Goal: Task Accomplishment & Management: Manage account settings

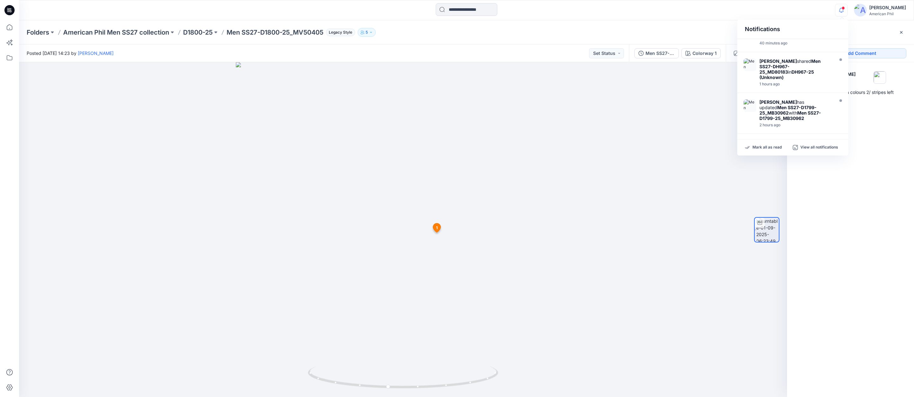
click at [844, 9] on span at bounding box center [843, 7] width 3 height 3
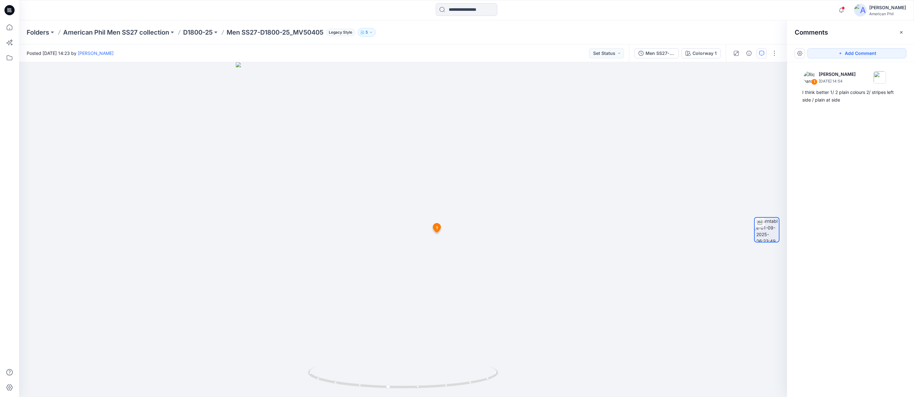
click at [844, 9] on span at bounding box center [843, 7] width 3 height 3
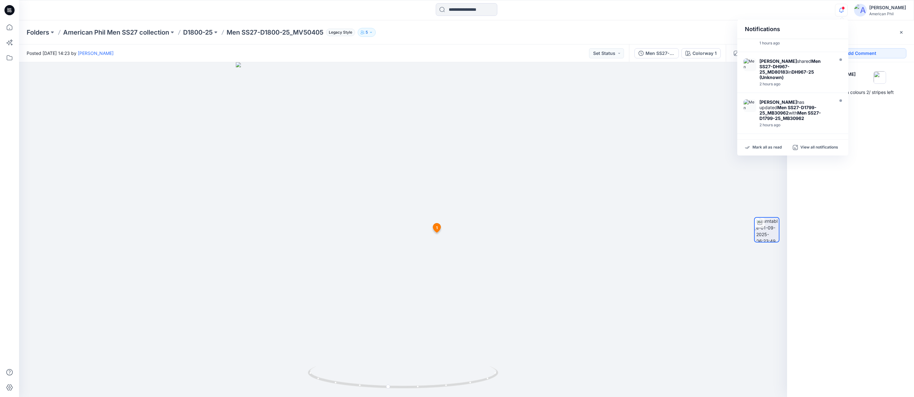
scroll to position [66, 0]
click at [787, 63] on strong "Men SS27-DH967-25_MD80183" at bounding box center [790, 66] width 61 height 16
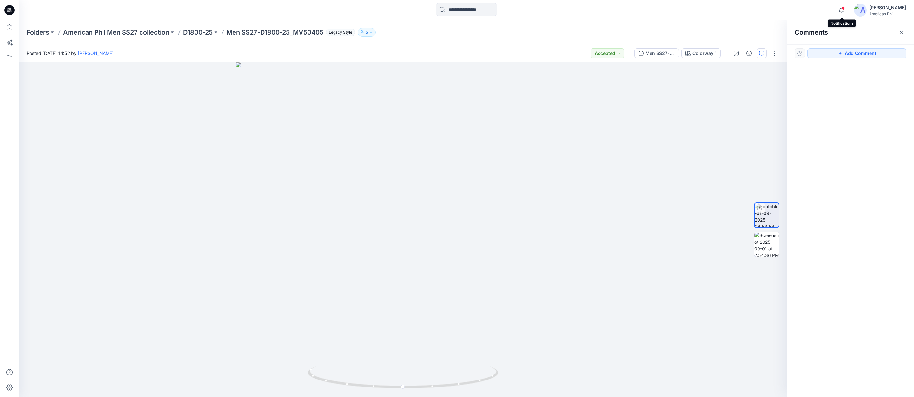
click at [844, 8] on span at bounding box center [843, 7] width 3 height 3
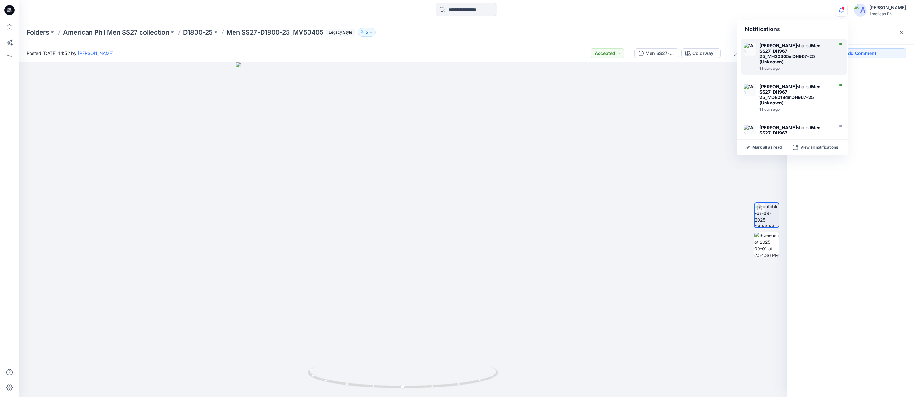
click at [786, 52] on strong "Men SS27-DH967-25_MH20305" at bounding box center [790, 51] width 61 height 16
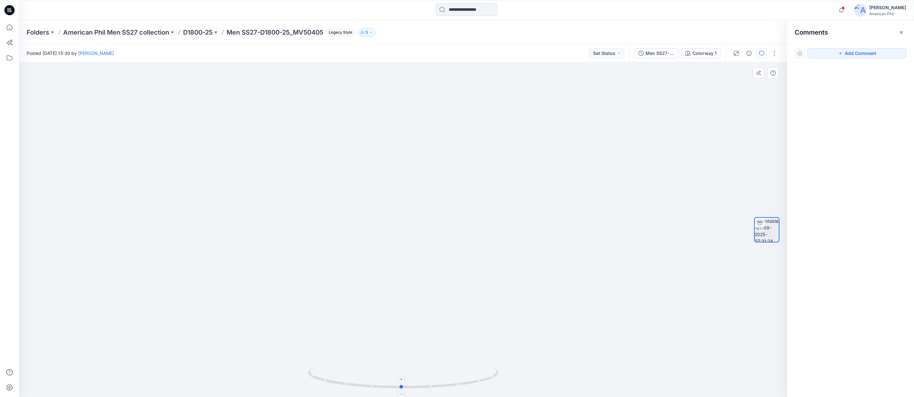
drag, startPoint x: 414, startPoint y: 387, endPoint x: 414, endPoint y: 372, distance: 14.3
click at [413, 372] on icon at bounding box center [404, 378] width 192 height 24
click at [620, 52] on button "Set Status" at bounding box center [606, 53] width 35 height 10
click at [593, 84] on p "Accepted" at bounding box center [589, 83] width 20 height 8
click at [845, 9] on span at bounding box center [843, 7] width 3 height 3
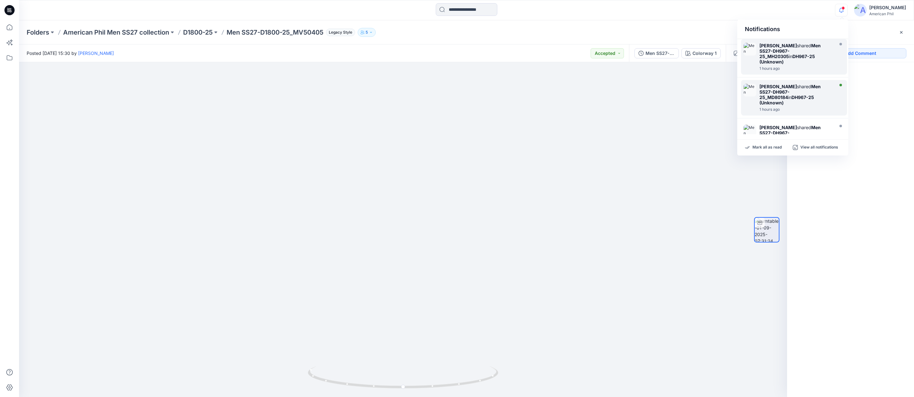
click at [753, 87] on img at bounding box center [750, 90] width 13 height 13
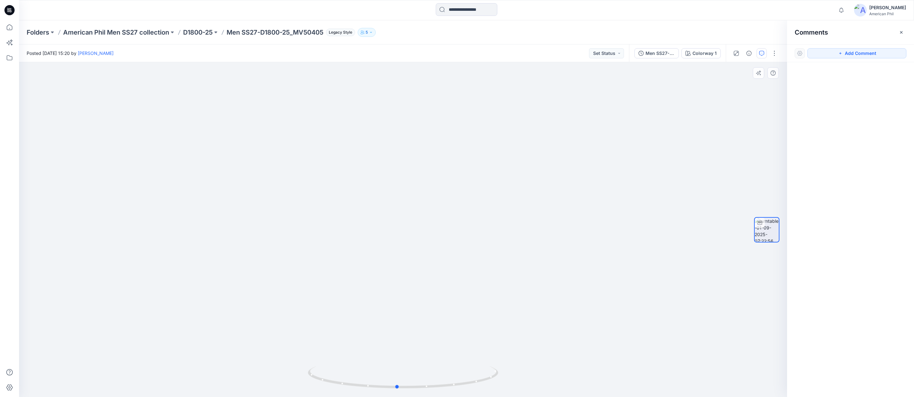
drag, startPoint x: 410, startPoint y: 387, endPoint x: 595, endPoint y: 338, distance: 190.7
click at [595, 338] on div at bounding box center [403, 229] width 768 height 335
drag, startPoint x: 409, startPoint y: 388, endPoint x: 573, endPoint y: 362, distance: 165.8
click at [573, 362] on div at bounding box center [403, 229] width 768 height 335
drag, startPoint x: 541, startPoint y: 157, endPoint x: 495, endPoint y: 236, distance: 91.6
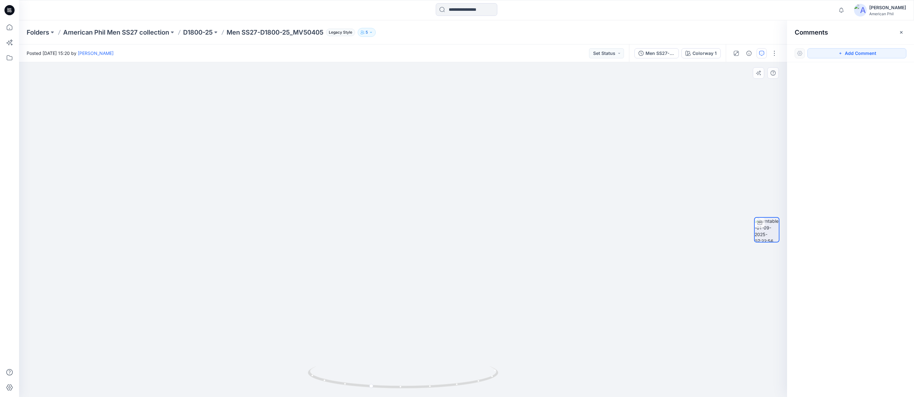
click at [495, 236] on img at bounding box center [403, 197] width 619 height 399
drag, startPoint x: 422, startPoint y: 384, endPoint x: 620, endPoint y: 349, distance: 200.6
click at [620, 349] on div at bounding box center [403, 229] width 768 height 335
drag, startPoint x: 396, startPoint y: 386, endPoint x: 236, endPoint y: 362, distance: 161.8
click at [236, 362] on div at bounding box center [403, 229] width 768 height 335
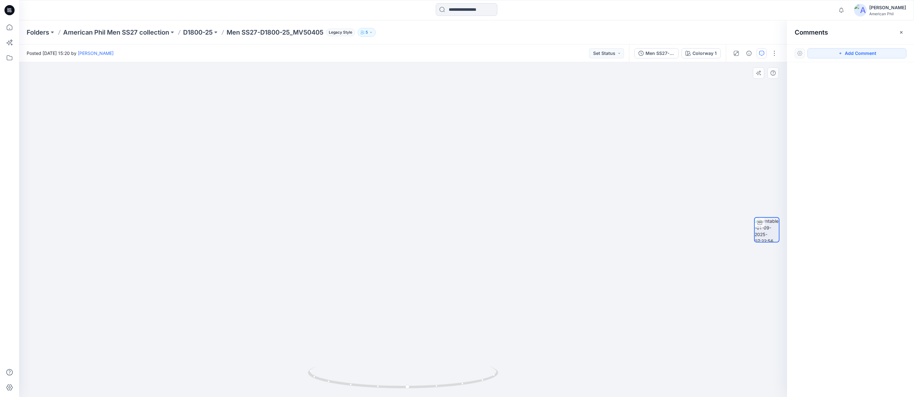
drag, startPoint x: 452, startPoint y: 306, endPoint x: 449, endPoint y: 324, distance: 17.9
click at [449, 324] on img at bounding box center [403, 200] width 619 height 394
click at [620, 55] on button "Set Status" at bounding box center [606, 53] width 35 height 10
click at [583, 83] on p "Accepted" at bounding box center [589, 83] width 20 height 8
drag, startPoint x: 442, startPoint y: 389, endPoint x: 409, endPoint y: 377, distance: 34.4
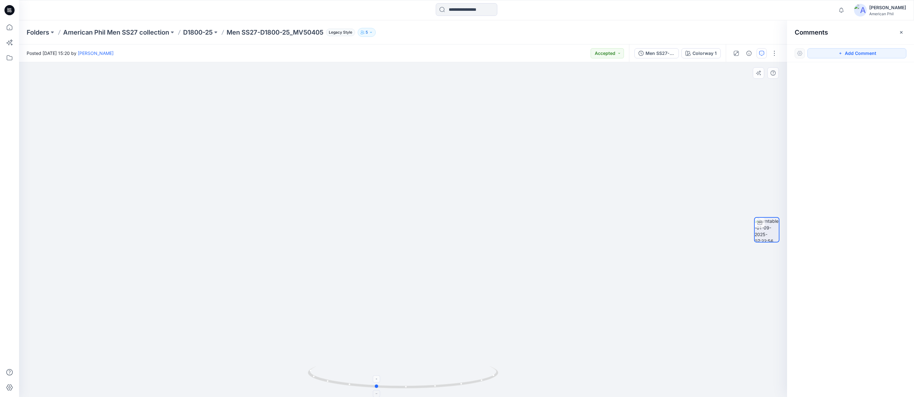
click at [409, 377] on icon at bounding box center [404, 378] width 192 height 24
drag, startPoint x: 406, startPoint y: 387, endPoint x: 409, endPoint y: 382, distance: 5.7
drag, startPoint x: 482, startPoint y: 309, endPoint x: 465, endPoint y: 289, distance: 26.1
click at [465, 289] on img at bounding box center [403, 214] width 404 height 366
drag, startPoint x: 413, startPoint y: 387, endPoint x: 411, endPoint y: 380, distance: 7.6
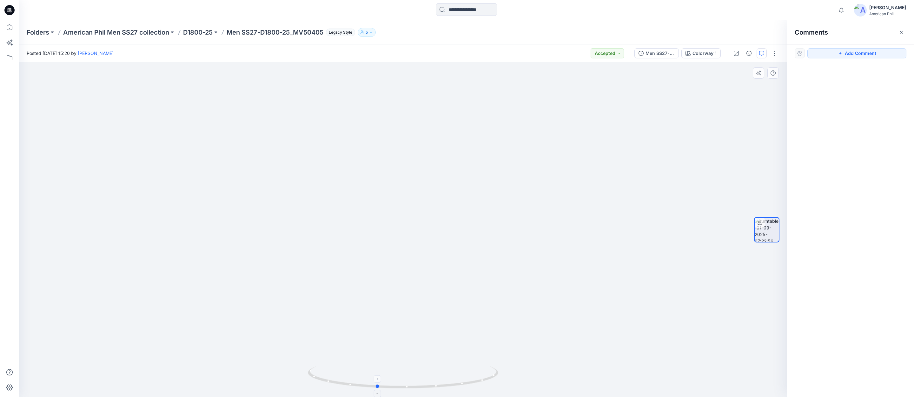
click at [411, 380] on icon at bounding box center [404, 378] width 192 height 24
drag, startPoint x: 503, startPoint y: 297, endPoint x: 453, endPoint y: 295, distance: 50.2
click at [453, 295] on img at bounding box center [403, 187] width 520 height 420
drag, startPoint x: 412, startPoint y: 387, endPoint x: 485, endPoint y: 382, distance: 72.8
click at [485, 382] on icon at bounding box center [404, 378] width 192 height 24
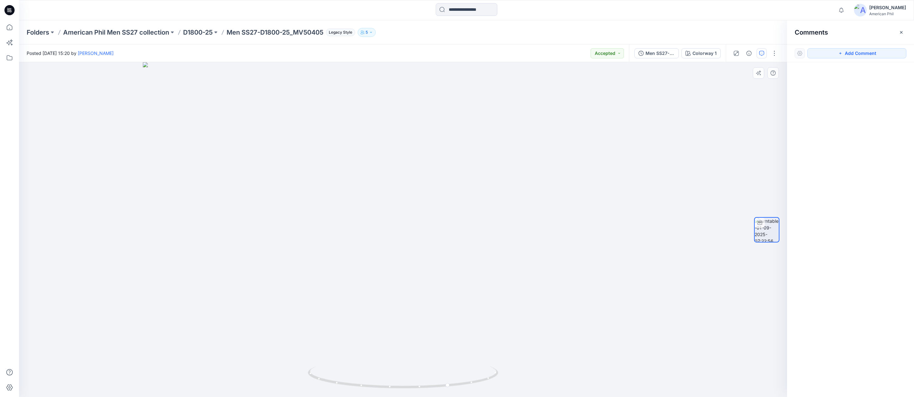
drag, startPoint x: 421, startPoint y: 186, endPoint x: 445, endPoint y: 334, distance: 149.6
click at [445, 334] on img at bounding box center [403, 229] width 520 height 335
drag, startPoint x: 399, startPoint y: 389, endPoint x: 316, endPoint y: 385, distance: 83.3
click at [316, 385] on icon at bounding box center [404, 378] width 192 height 24
drag, startPoint x: 416, startPoint y: 387, endPoint x: 454, endPoint y: 383, distance: 38.0
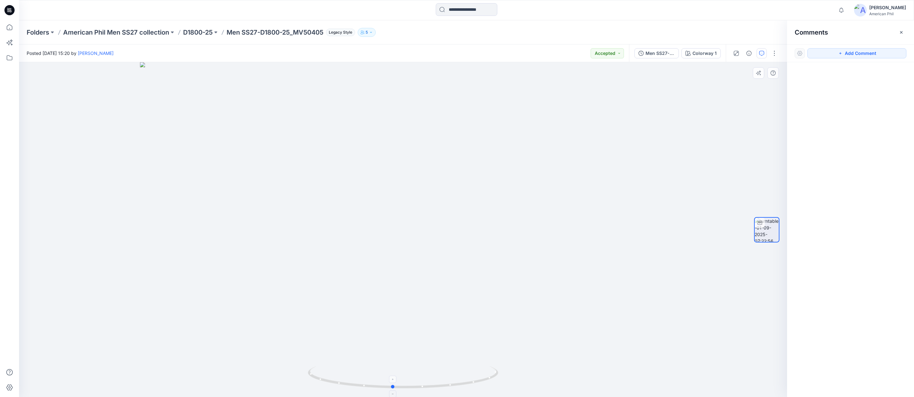
click at [454, 383] on icon at bounding box center [404, 378] width 192 height 24
click at [842, 10] on icon "button" at bounding box center [841, 10] width 12 height 13
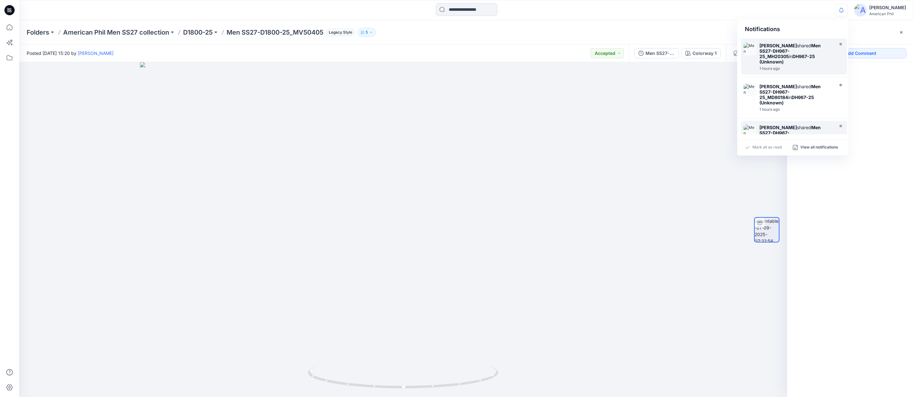
click at [758, 123] on div "[PERSON_NAME] shared Men SS27-DH967-25_MD80183 in DH967-25 (Unknown) 2 hours ago" at bounding box center [794, 139] width 106 height 36
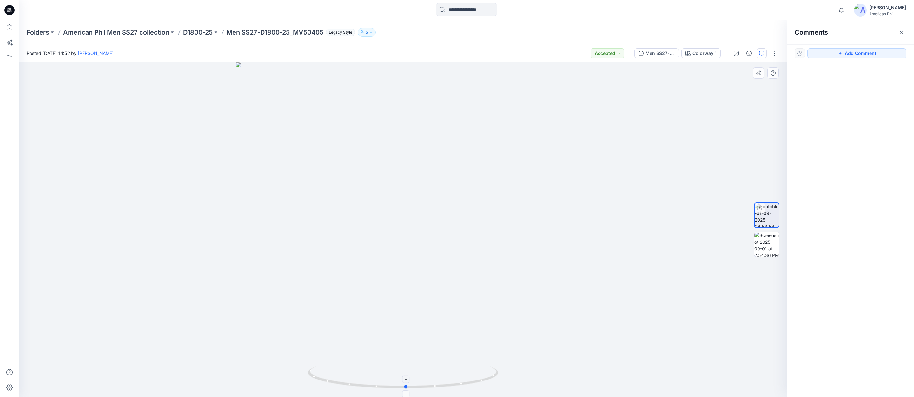
drag, startPoint x: 409, startPoint y: 387, endPoint x: 412, endPoint y: 379, distance: 9.1
click at [412, 379] on icon at bounding box center [404, 378] width 192 height 24
